Goal: Task Accomplishment & Management: Manage account settings

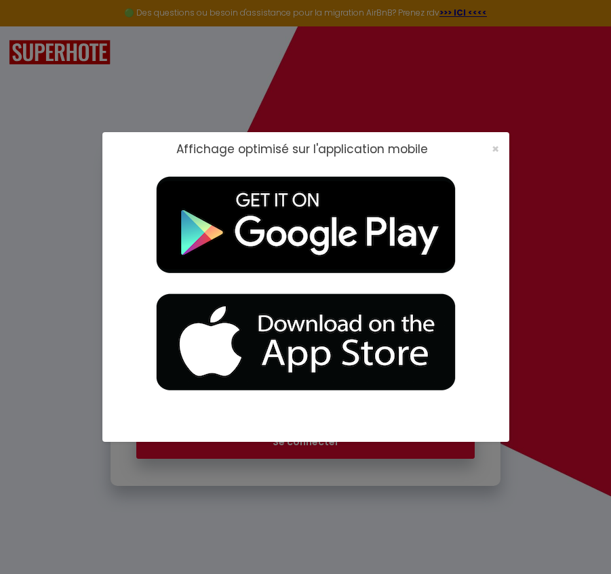
click at [499, 149] on div "×" at bounding box center [491, 149] width 34 height 14
click at [496, 148] on span "×" at bounding box center [494, 148] width 7 height 17
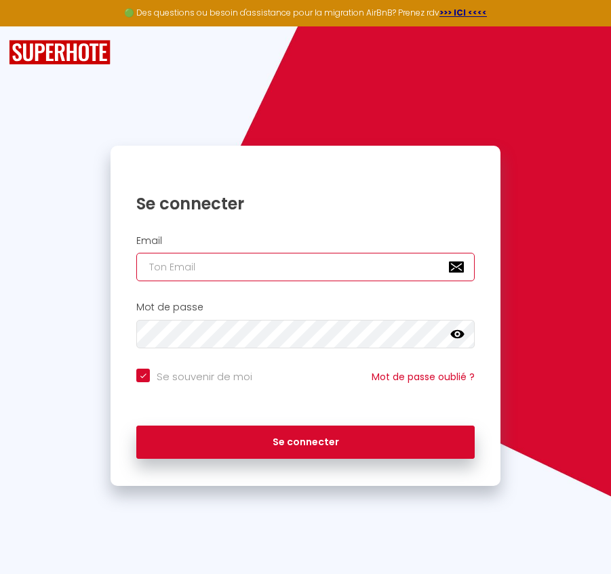
click at [272, 270] on input "email" at bounding box center [304, 267] width 337 height 28
paste input "[PERSON_NAME][EMAIL_ADDRESS][PERSON_NAME][DOMAIN_NAME]"
type input "[PERSON_NAME][EMAIL_ADDRESS][PERSON_NAME][DOMAIN_NAME]"
checkbox input "true"
type input "[PERSON_NAME][EMAIL_ADDRESS][PERSON_NAME][DOMAIN_NAME]"
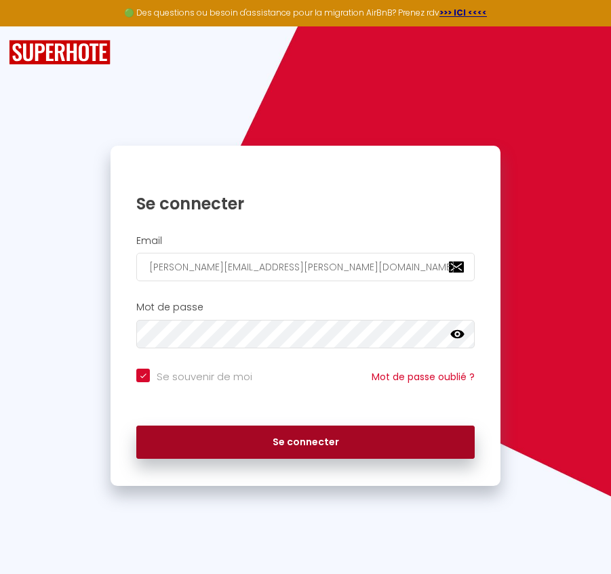
click at [251, 450] on button "Se connecter" at bounding box center [304, 443] width 337 height 34
checkbox input "true"
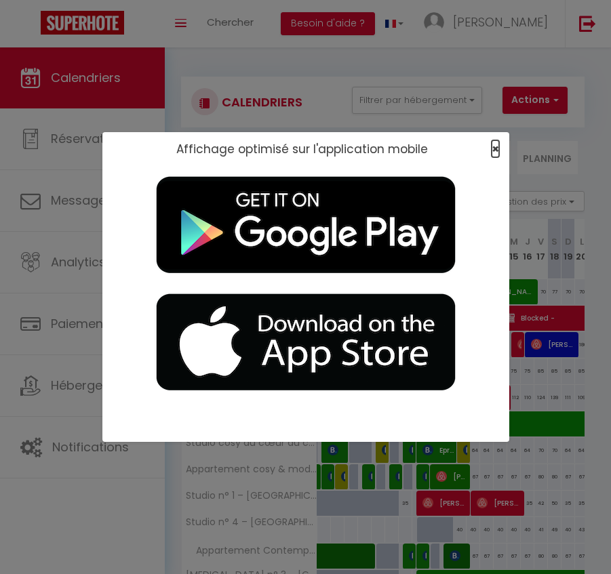
click at [495, 151] on span "×" at bounding box center [494, 148] width 7 height 17
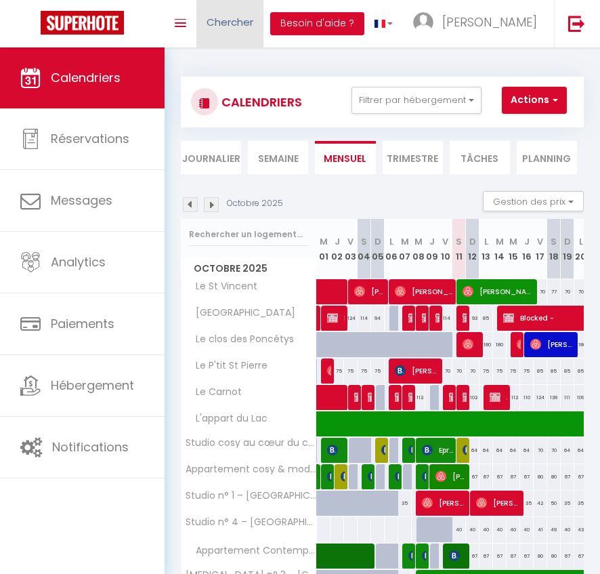
click at [248, 20] on span "Chercher" at bounding box center [230, 22] width 47 height 14
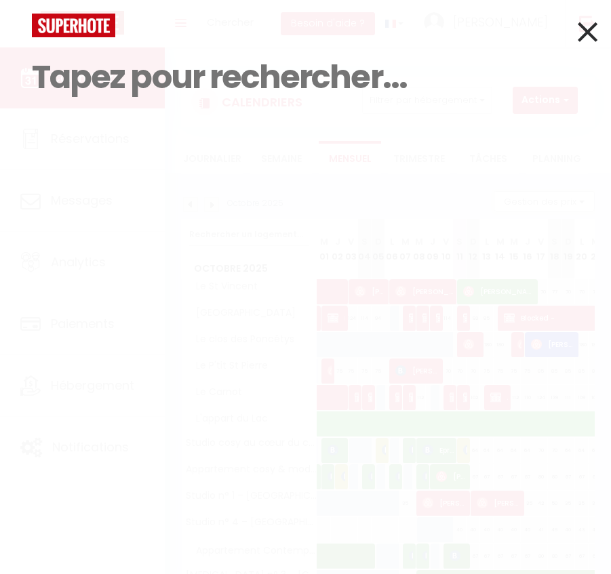
click at [297, 81] on input at bounding box center [305, 77] width 547 height 80
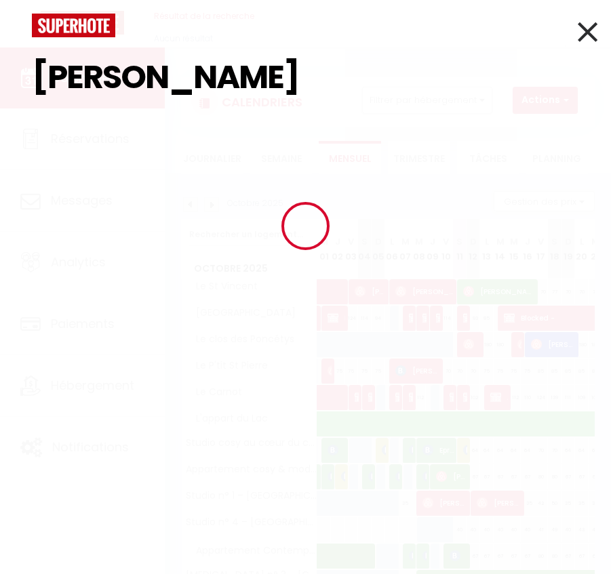
type input "[PERSON_NAME]"
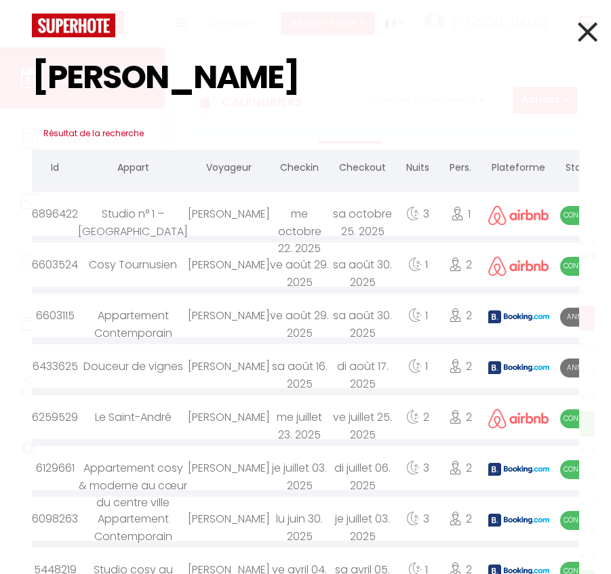
click at [577, 38] on icon at bounding box center [587, 32] width 20 height 34
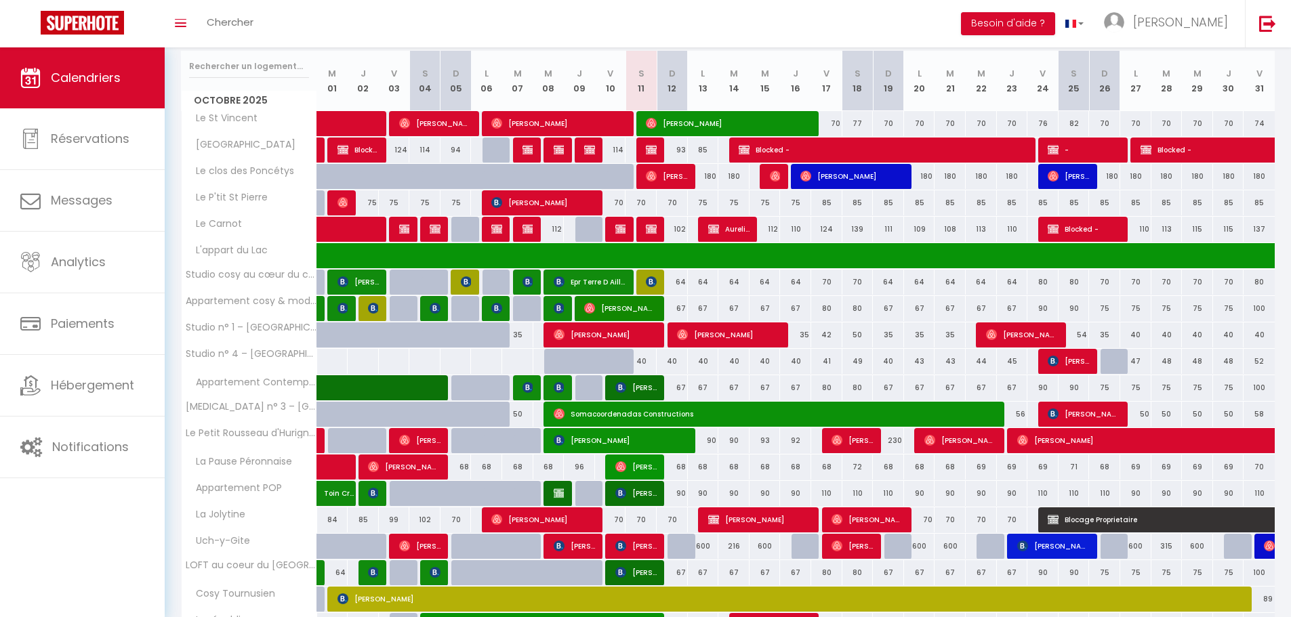
scroll to position [283, 0]
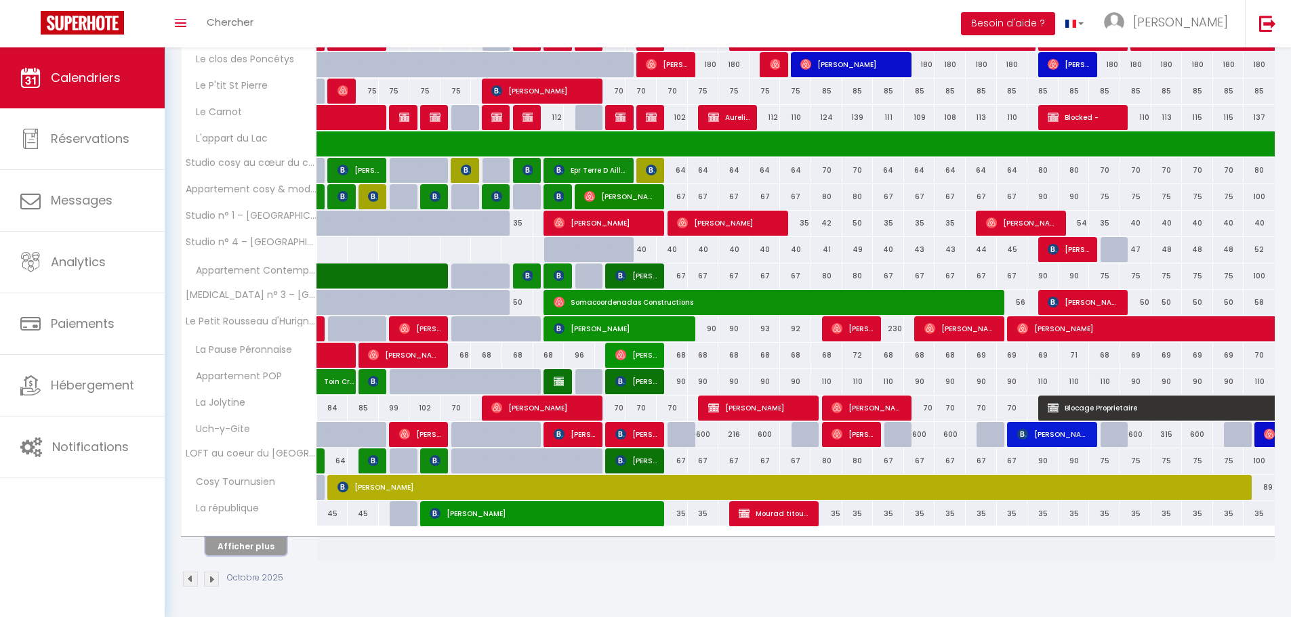
click at [262, 541] on button "Afficher plus" at bounding box center [245, 546] width 81 height 18
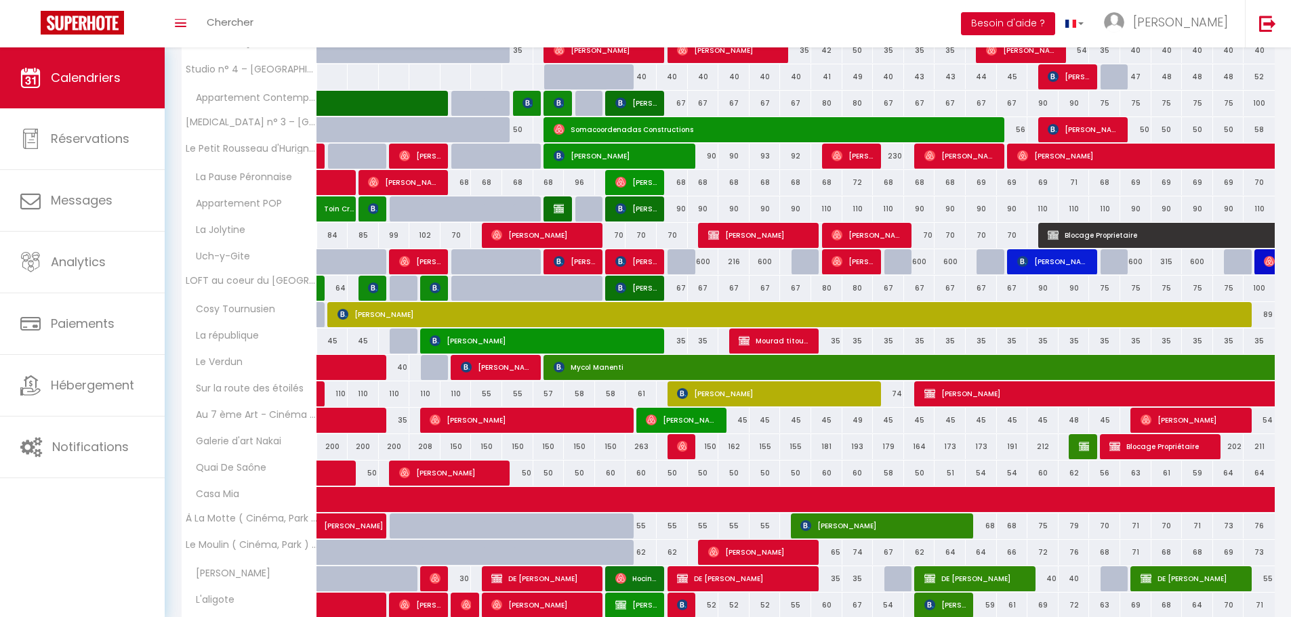
scroll to position [138, 0]
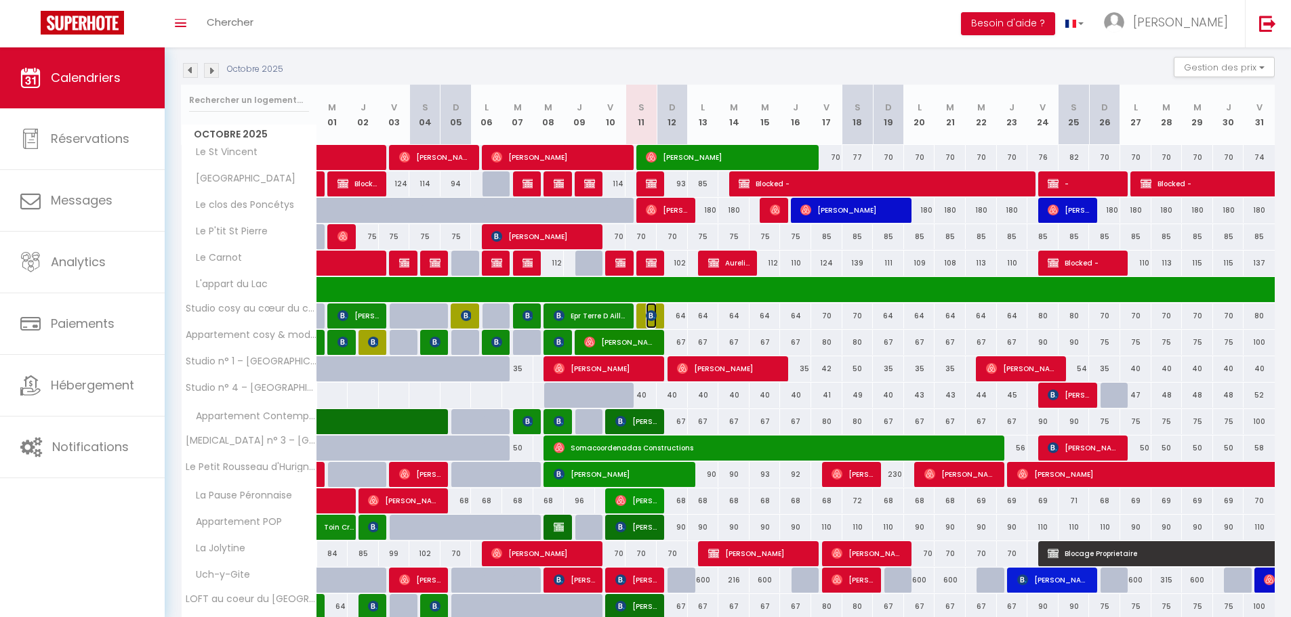
click at [610, 316] on img at bounding box center [651, 315] width 11 height 11
select select "OK"
select select "KO"
select select "0"
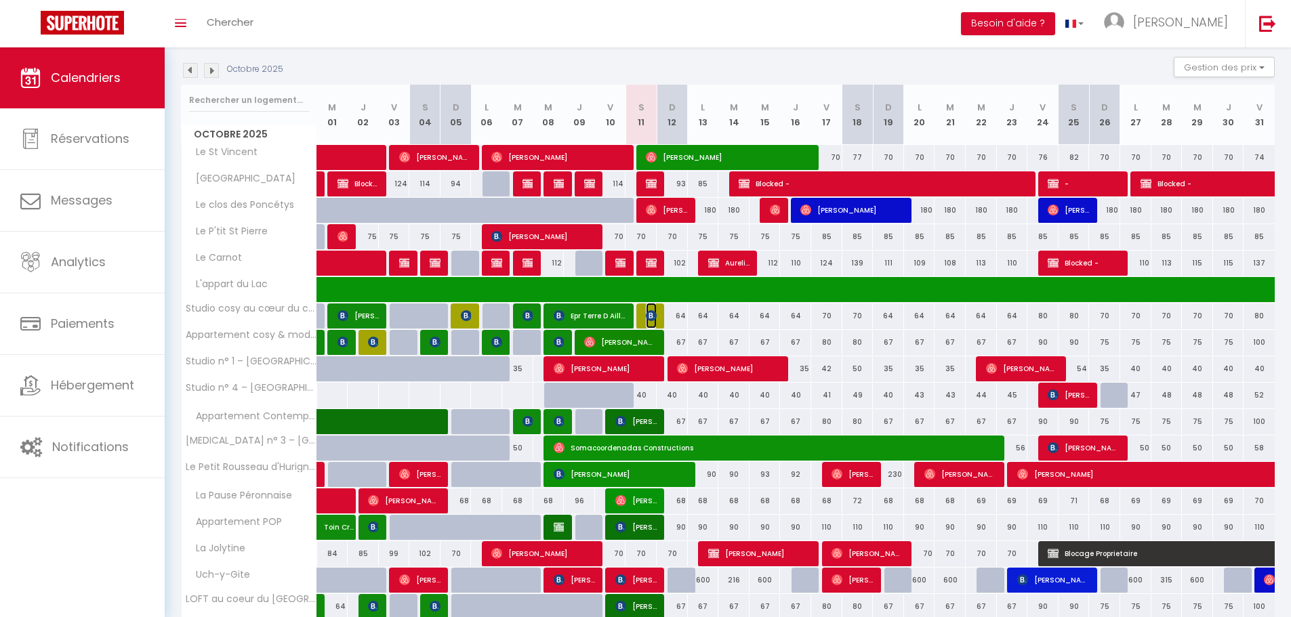
select select "1"
select select
